Goal: Transaction & Acquisition: Purchase product/service

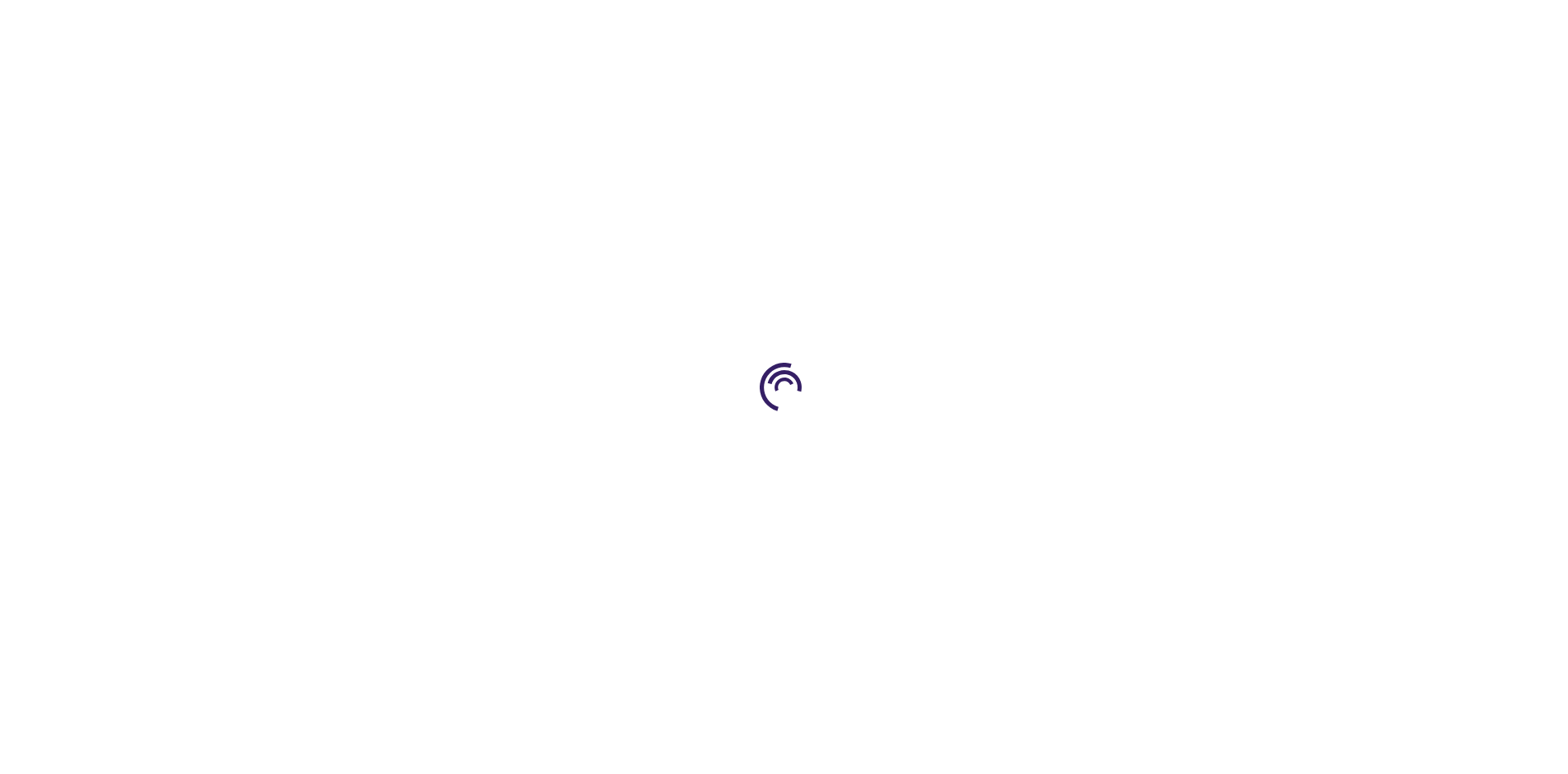
click at [1036, 25] on link "Log In" at bounding box center [1034, 25] width 32 height 13
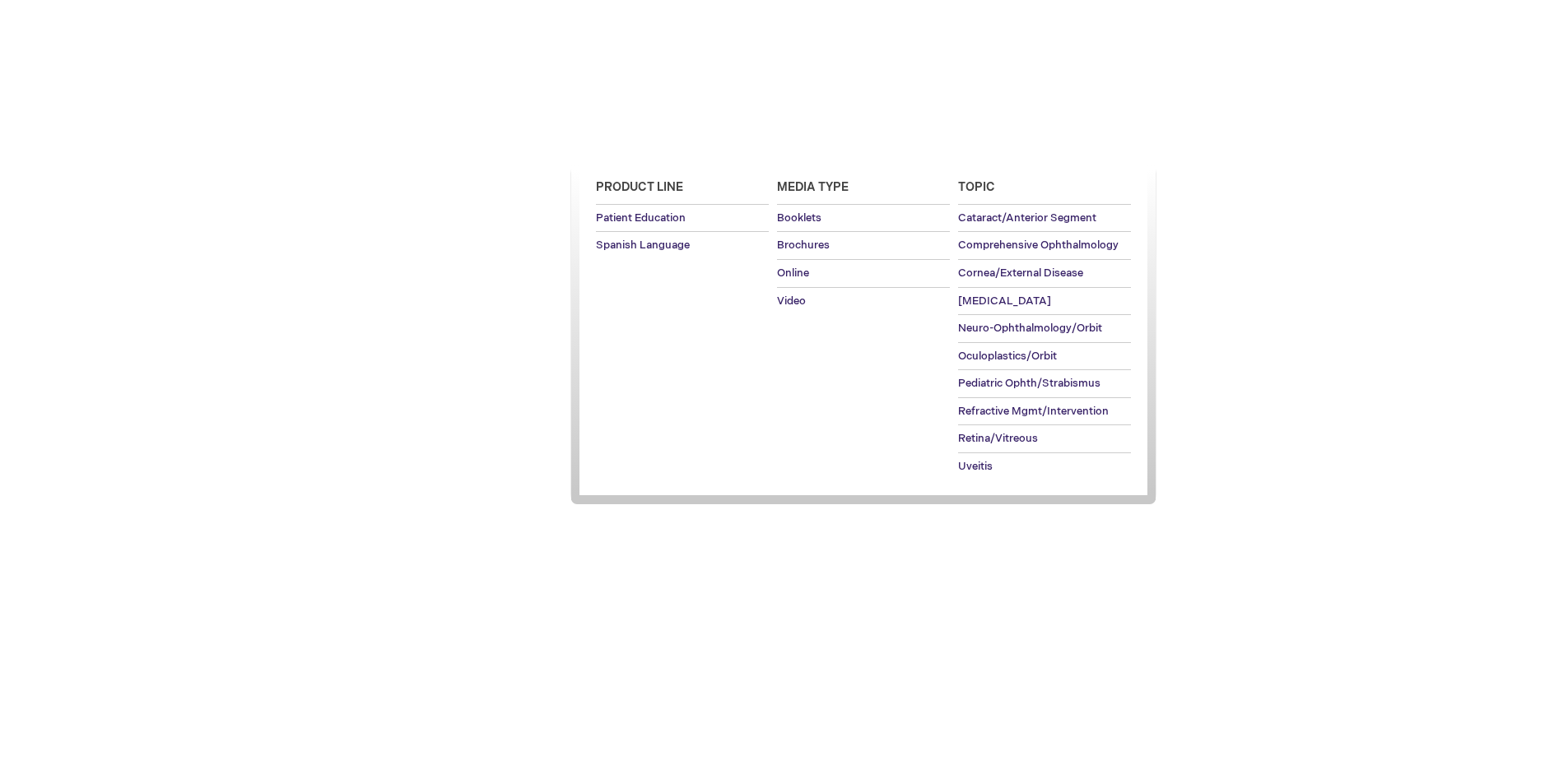
click at [635, 142] on span "Patient Education" at bounding box center [640, 143] width 113 height 13
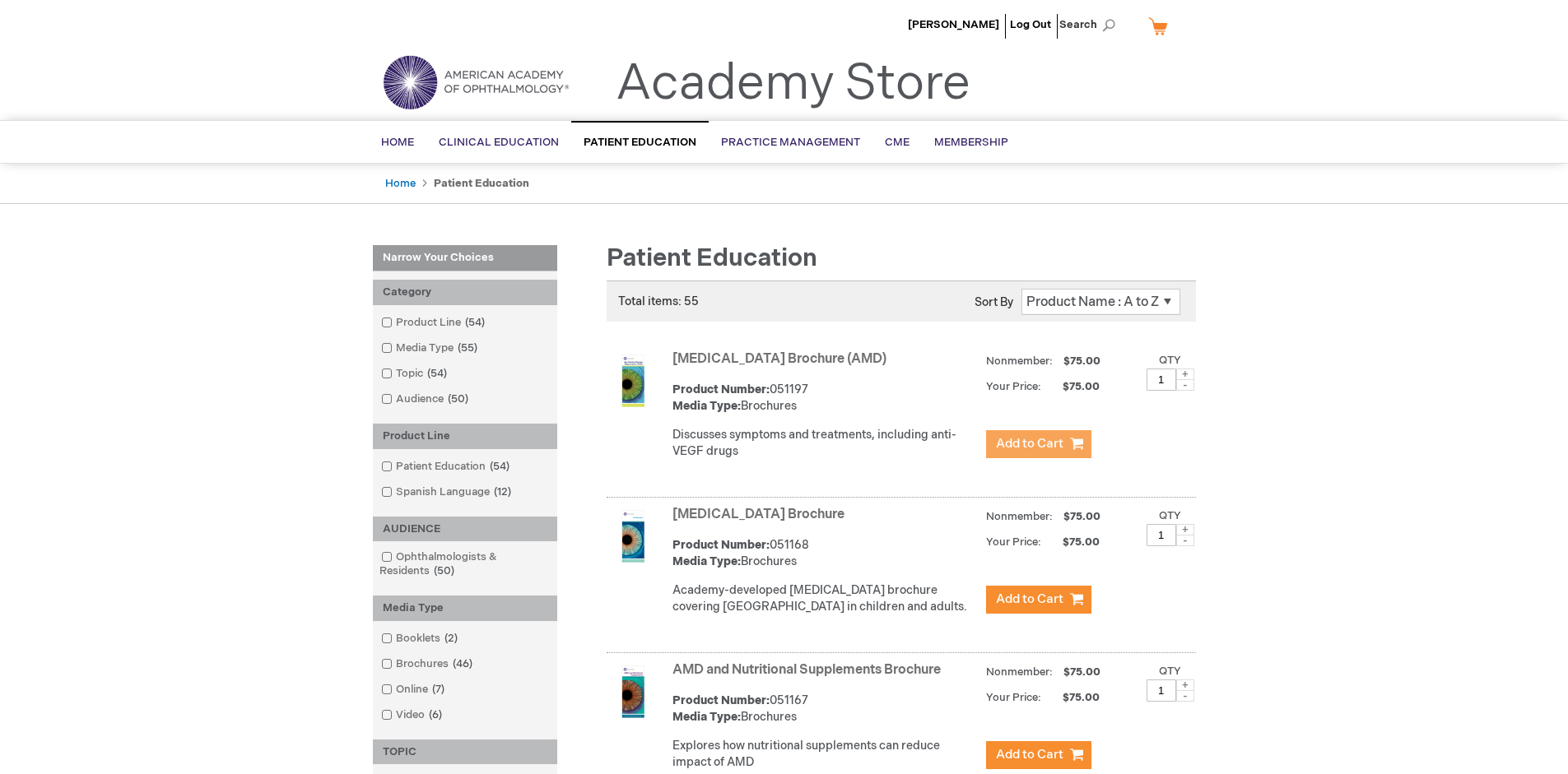
click at [1038, 444] on span "Add to Cart" at bounding box center [1030, 444] width 67 height 15
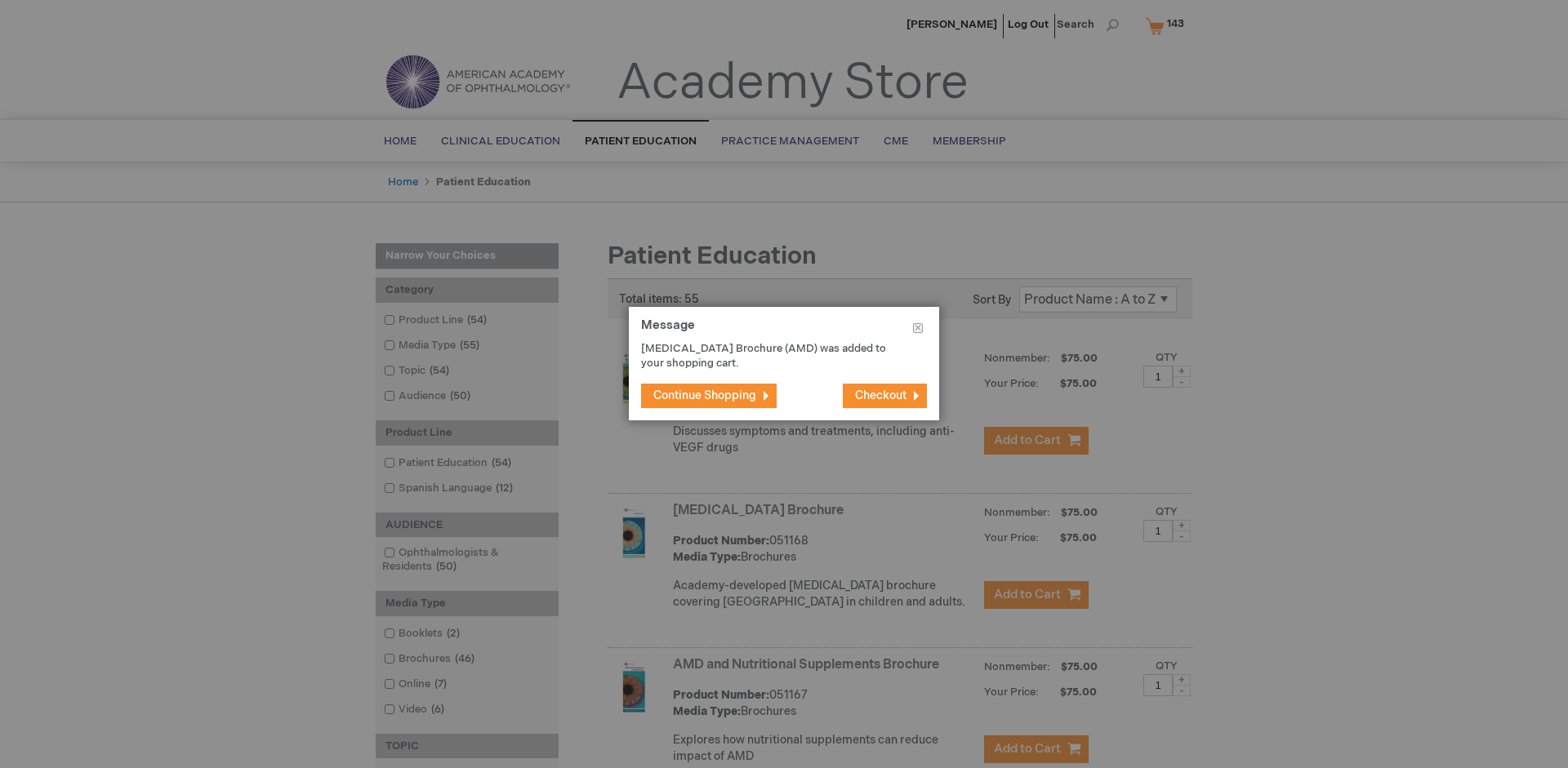
click at [705, 395] on span "Continue Shopping" at bounding box center [705, 395] width 103 height 14
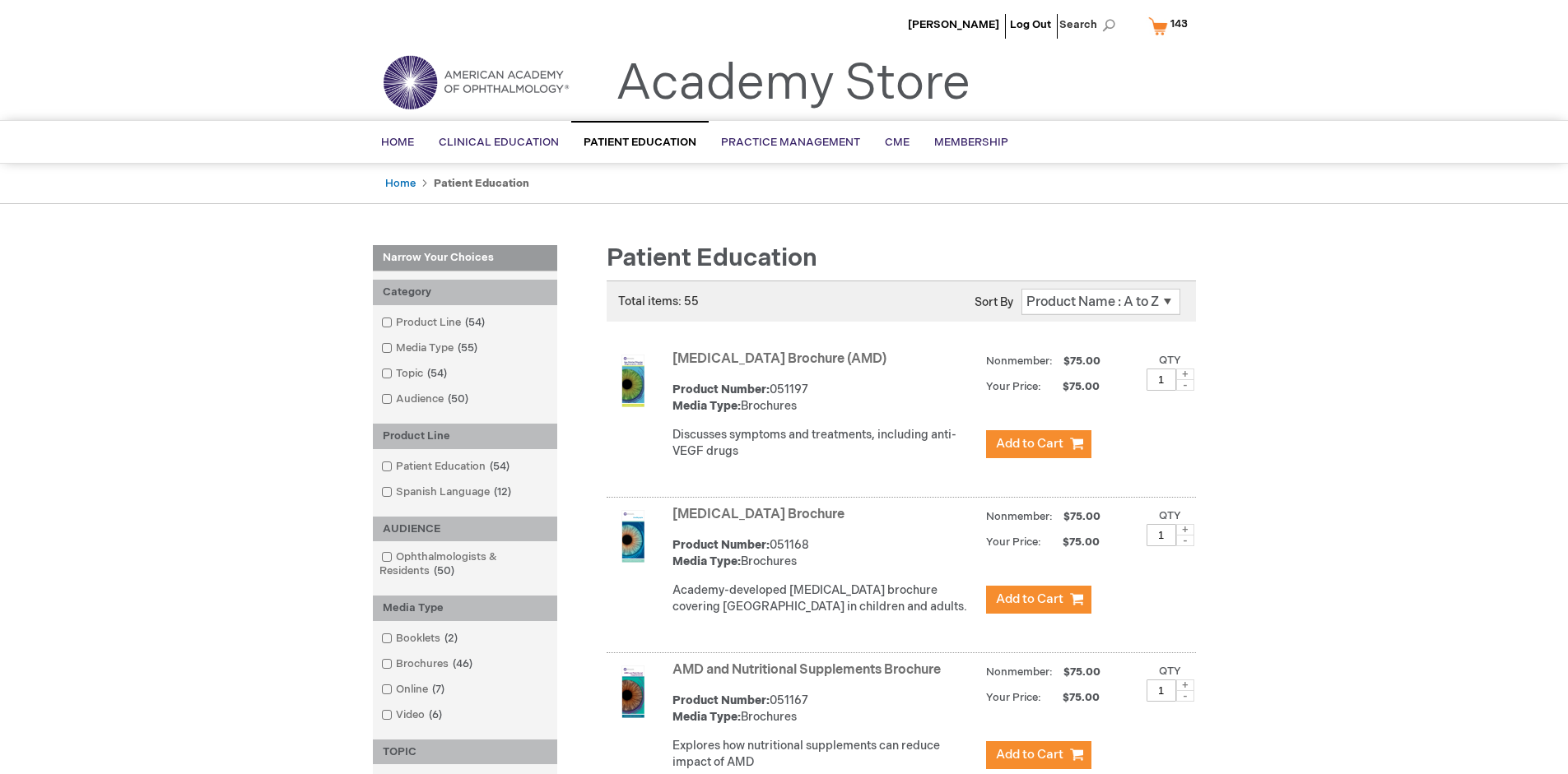
click at [810, 678] on link "AMD and Nutritional Supplements Brochure" at bounding box center [807, 669] width 269 height 15
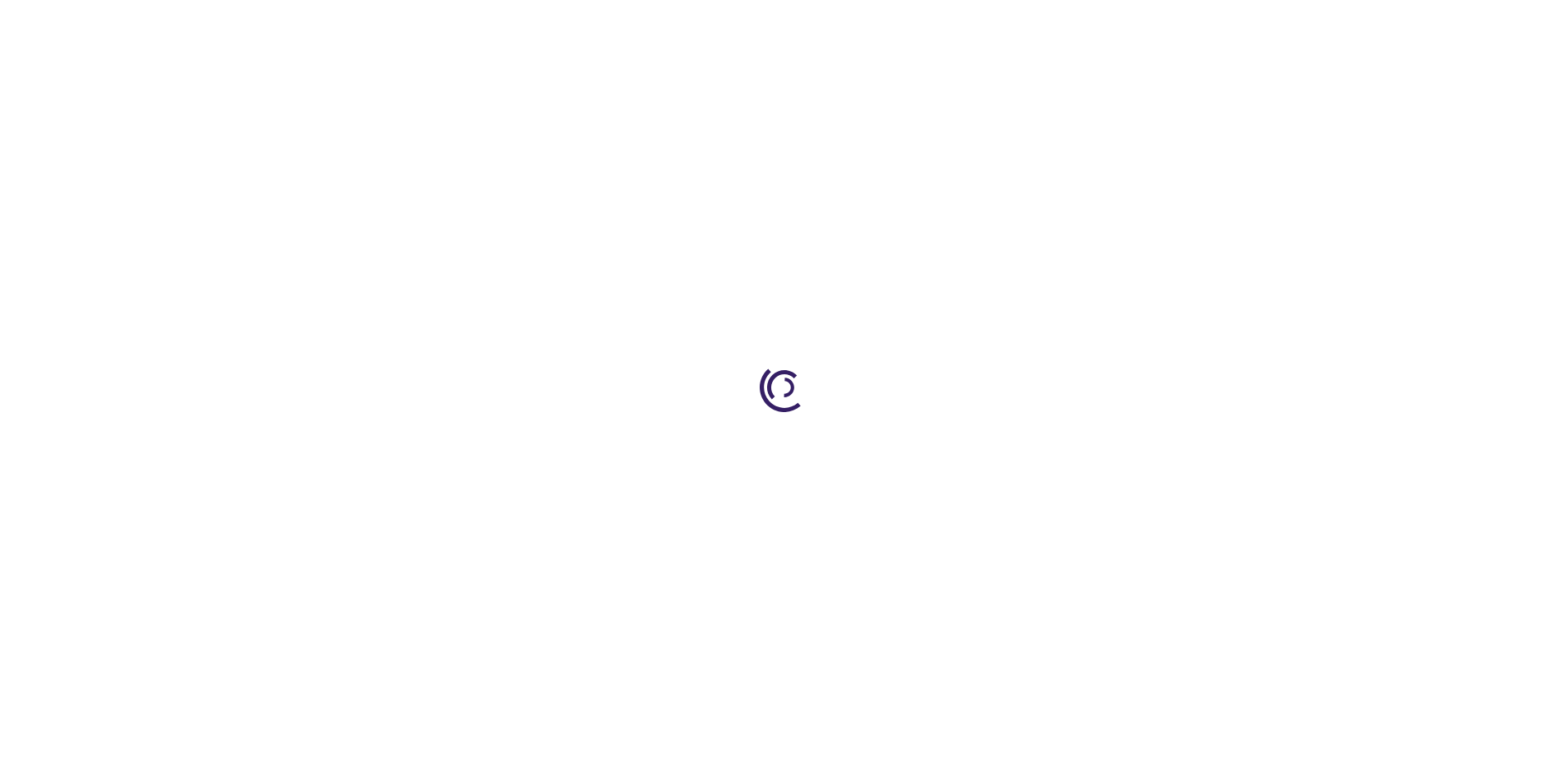
type input "1"
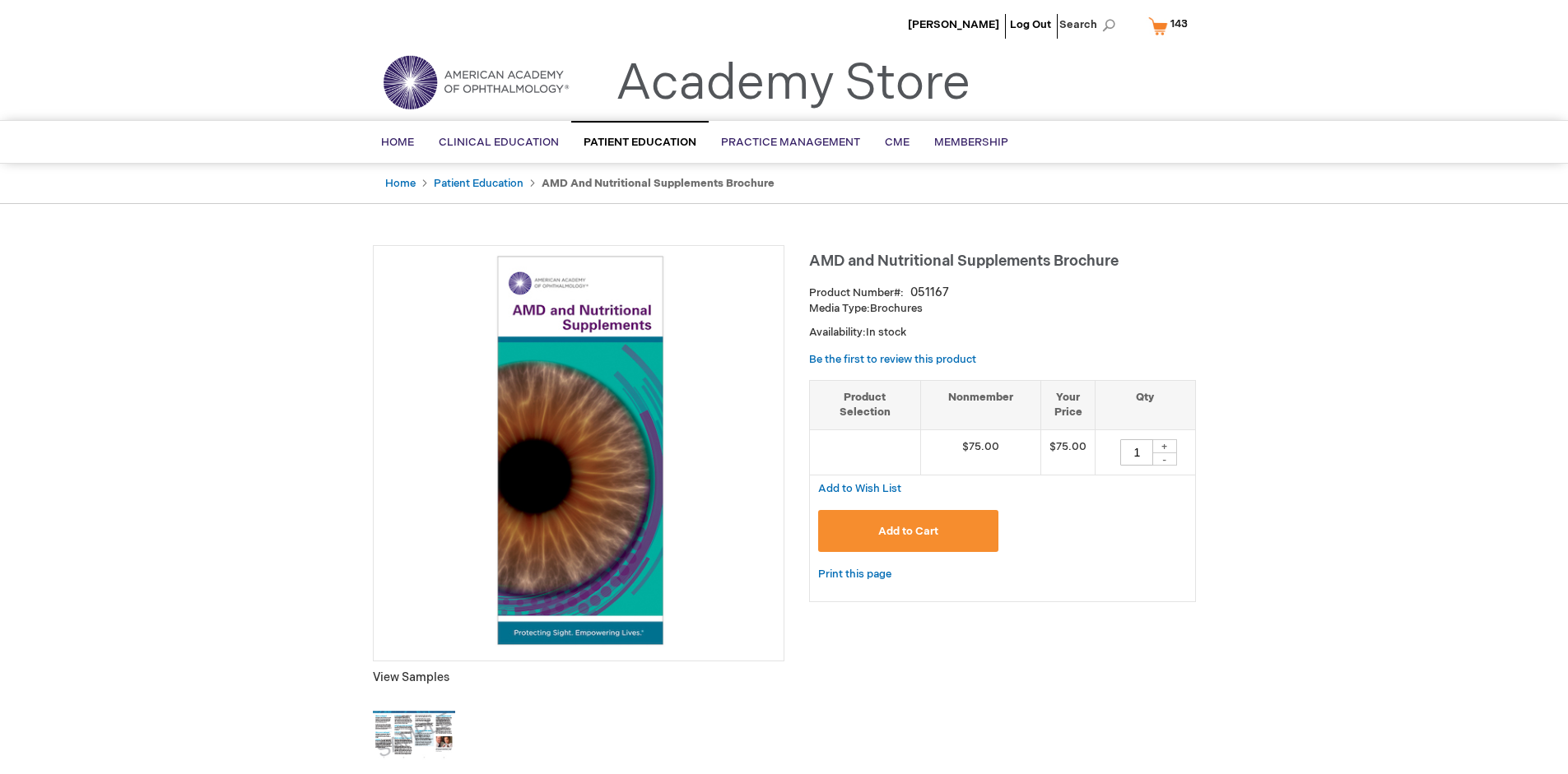
click at [908, 530] on span "Add to Cart" at bounding box center [908, 531] width 60 height 13
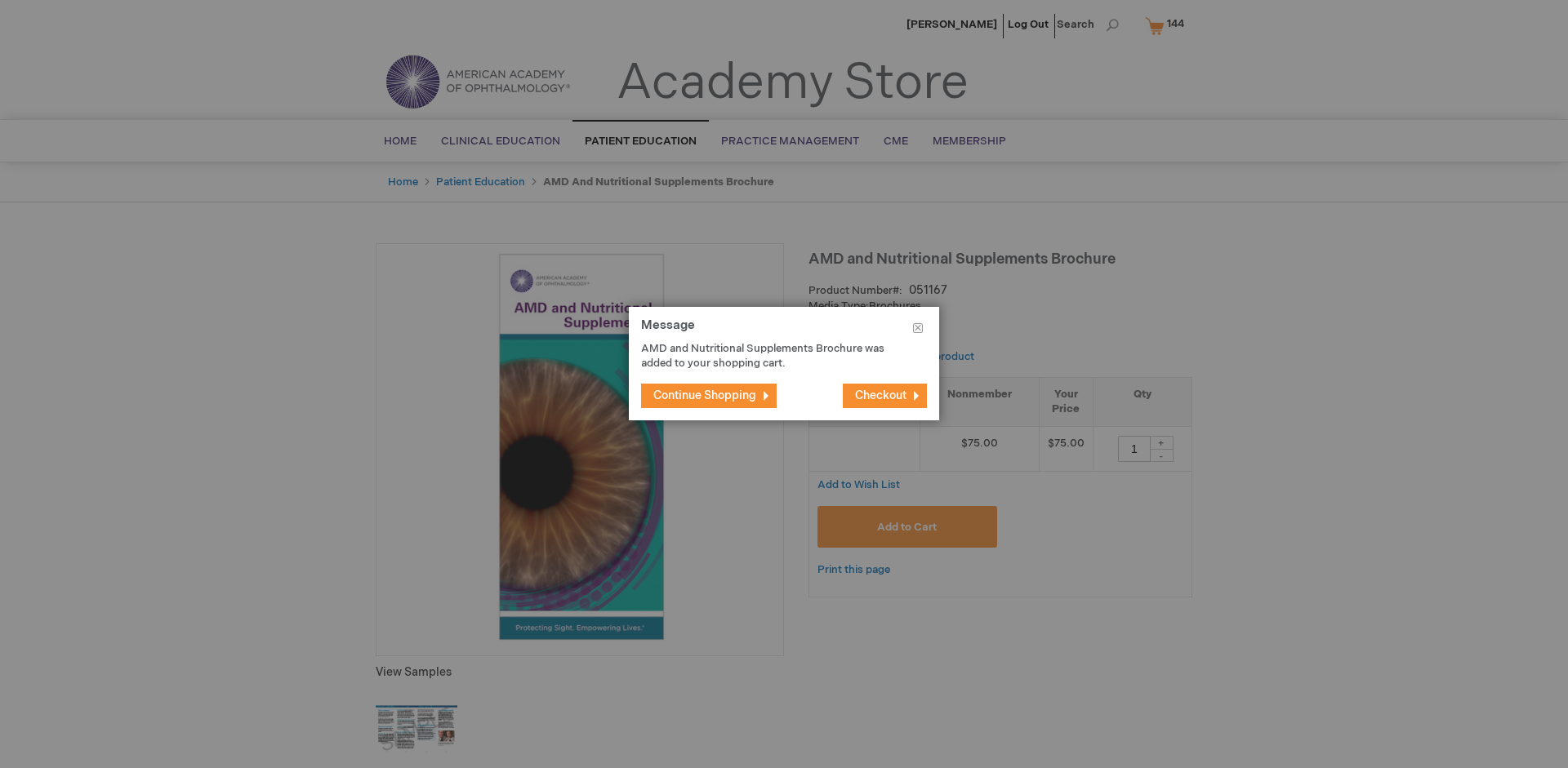
click at [705, 395] on span "Continue Shopping" at bounding box center [705, 395] width 103 height 14
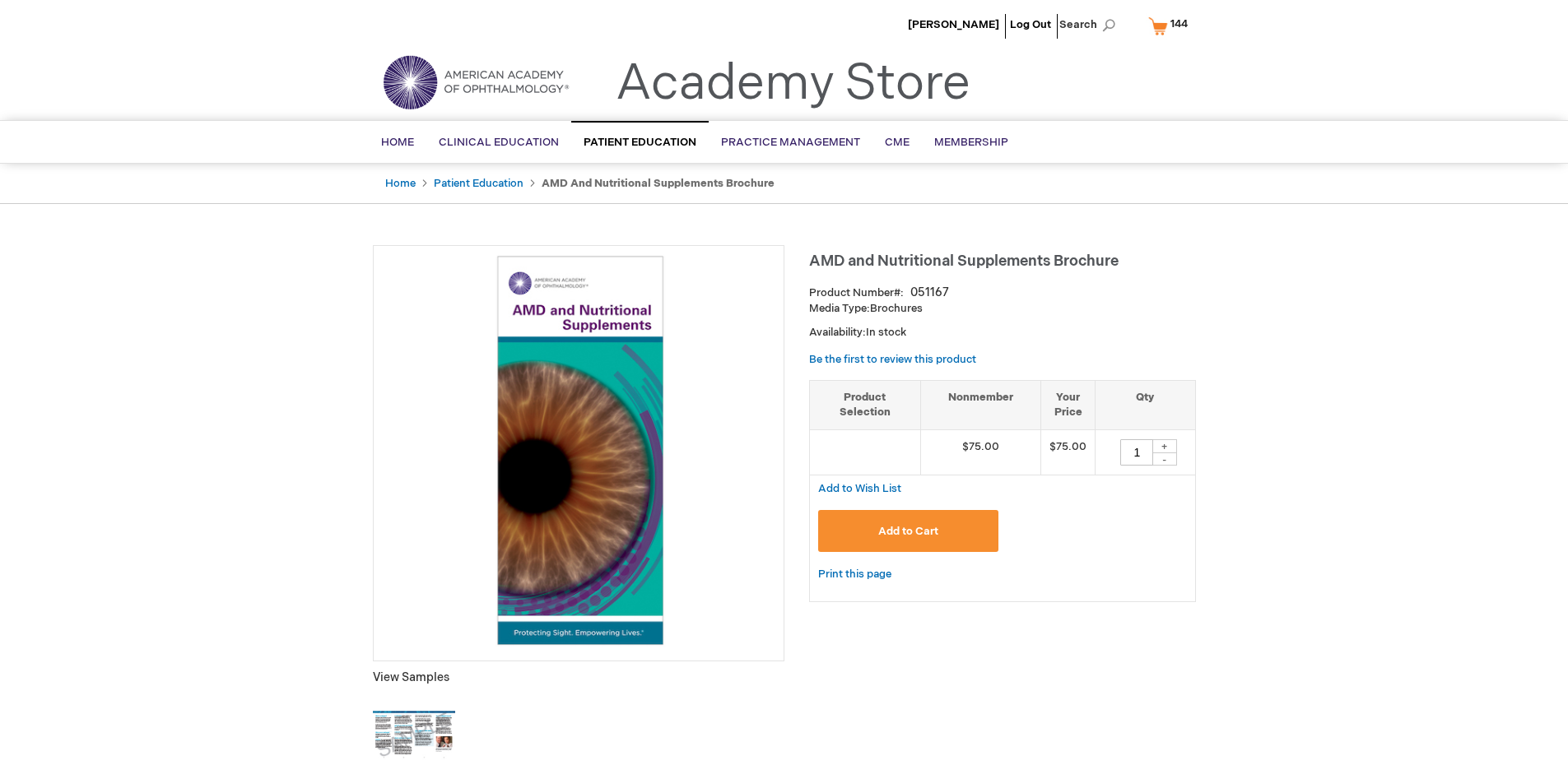
click at [1172, 26] on span "144" at bounding box center [1179, 24] width 17 height 13
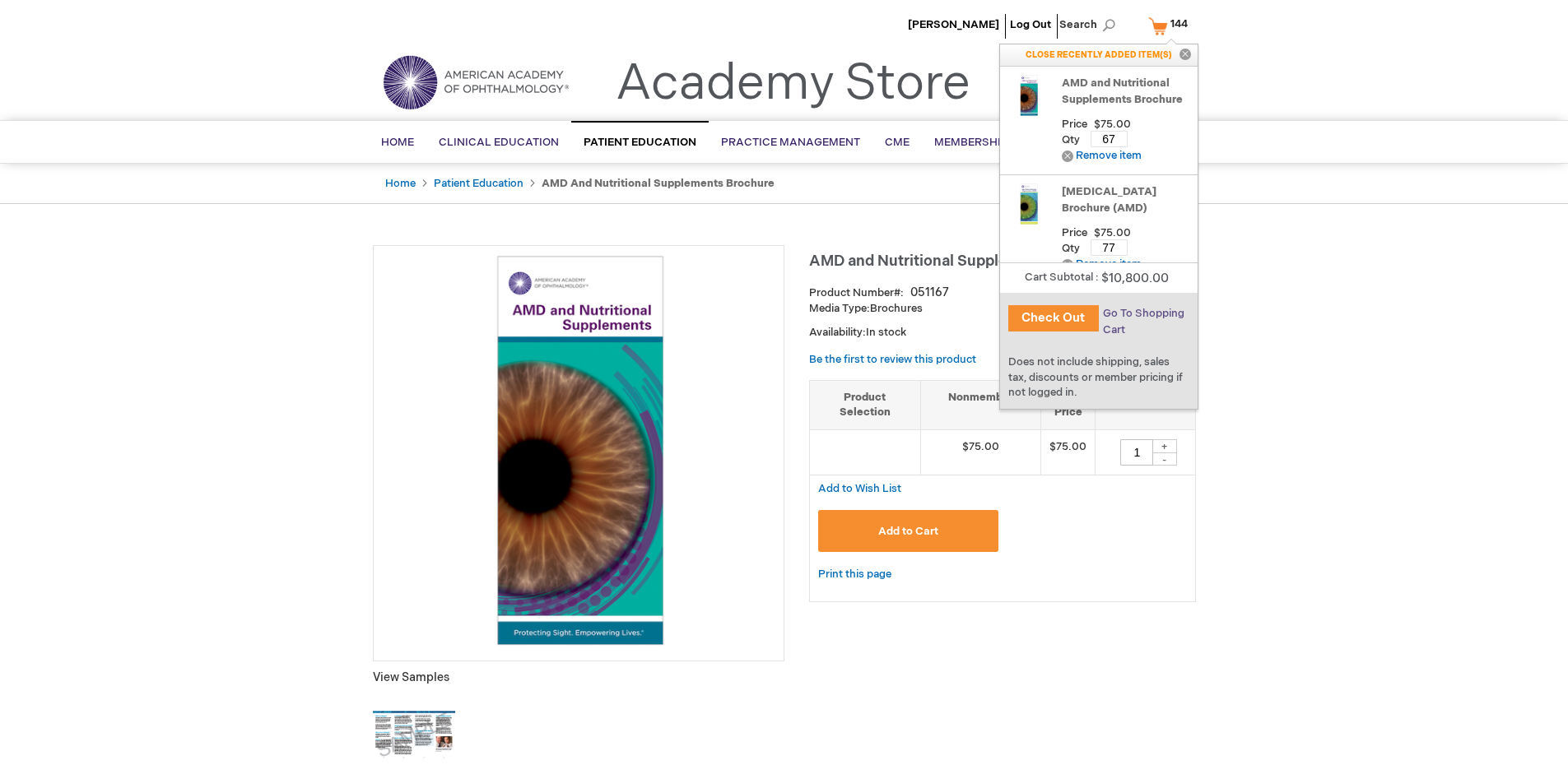
click at [1142, 314] on span "Go To Shopping Cart" at bounding box center [1143, 321] width 82 height 30
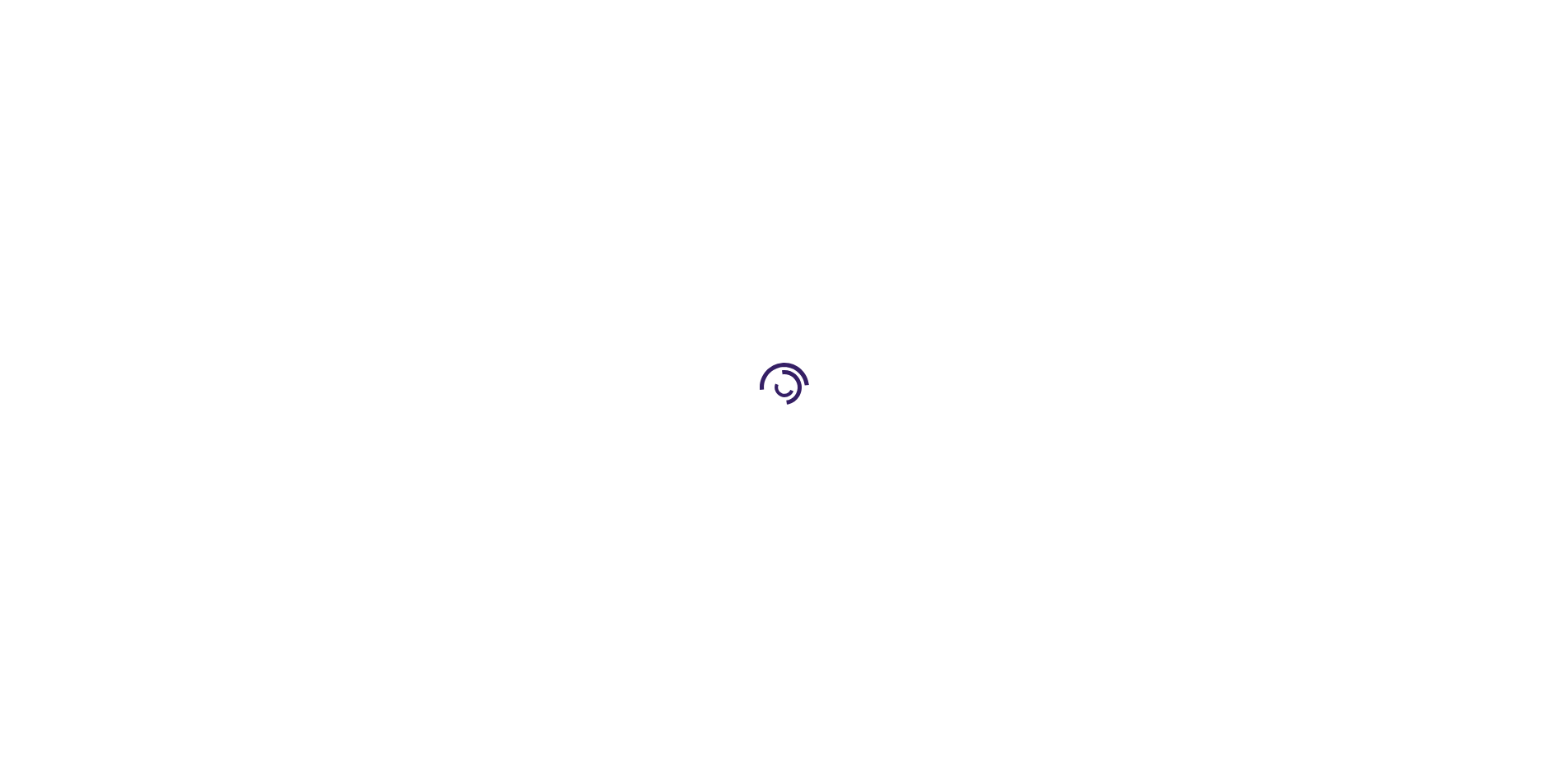
select select "US"
select select "41"
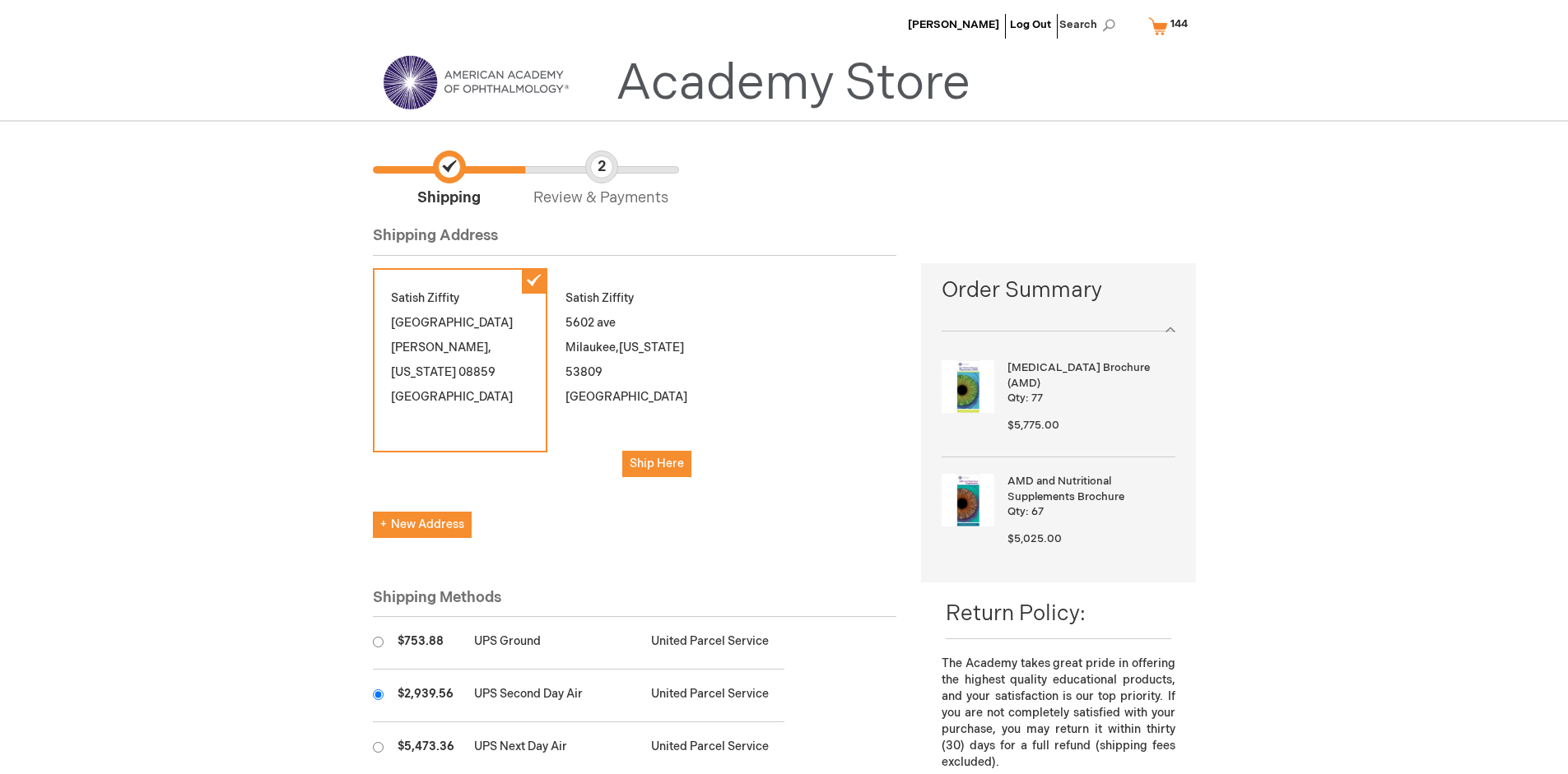
click at [378, 694] on input "radio" at bounding box center [378, 694] width 11 height 11
